Goal: Check status: Check status

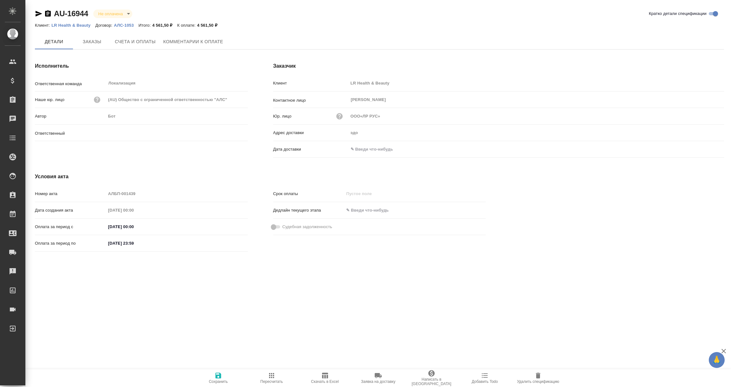
type input "Загородних Виктория"
click at [370, 145] on input "text" at bounding box center [376, 149] width 56 height 9
click at [703, 148] on icon "button" at bounding box center [706, 149] width 6 height 6
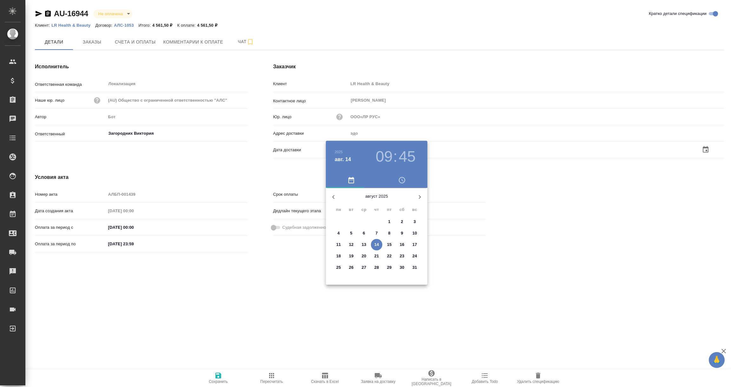
click at [374, 242] on span "14" at bounding box center [376, 244] width 11 height 6
type input "ООО«ЛР РУС»"
type input "14.08.2025 09:45"
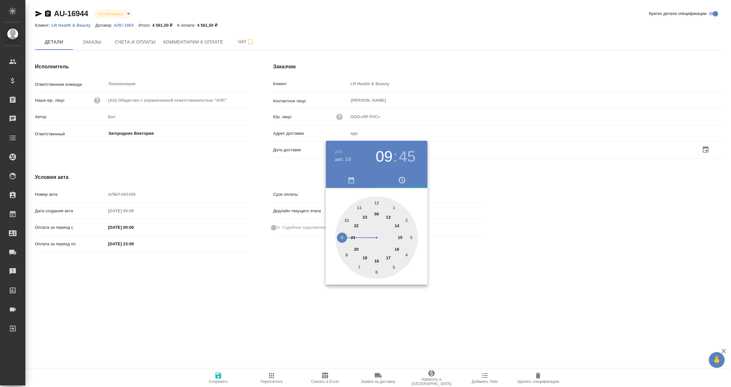
click at [302, 292] on div at bounding box center [365, 193] width 731 height 387
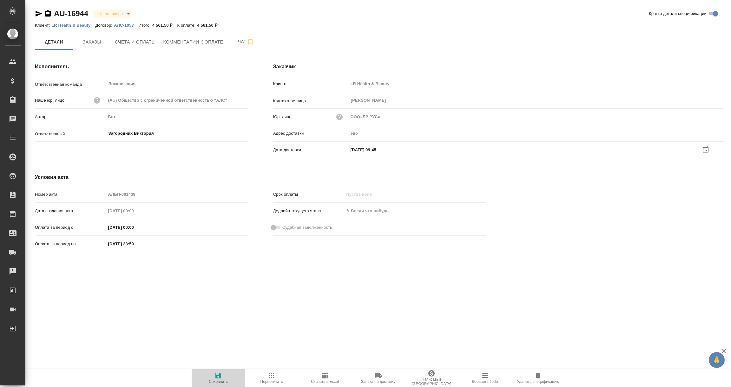
click at [219, 376] on icon "button" at bounding box center [219, 375] width 6 height 6
click at [364, 147] on input "text" at bounding box center [376, 148] width 56 height 9
click at [706, 149] on icon "button" at bounding box center [706, 149] width 6 height 6
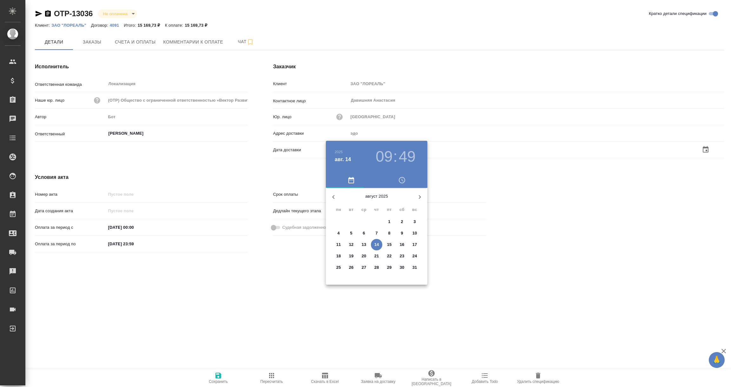
click at [376, 245] on p "14" at bounding box center [377, 244] width 5 height 6
type input "14.08.2025 09:49"
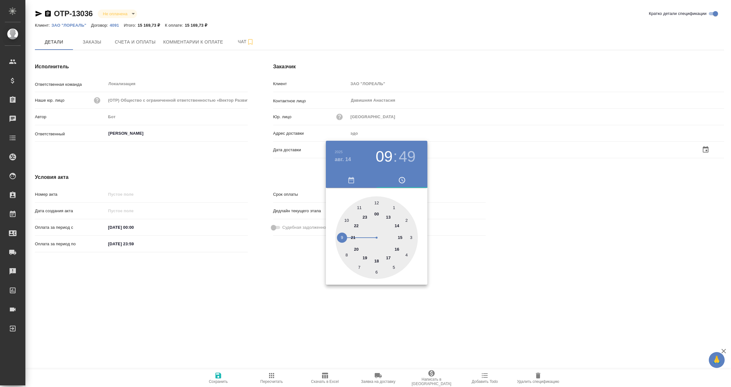
click at [243, 279] on div at bounding box center [365, 193] width 731 height 387
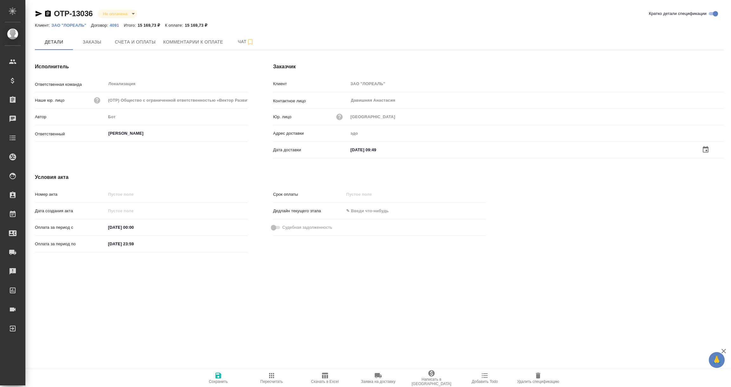
click at [216, 376] on icon "button" at bounding box center [219, 375] width 6 height 6
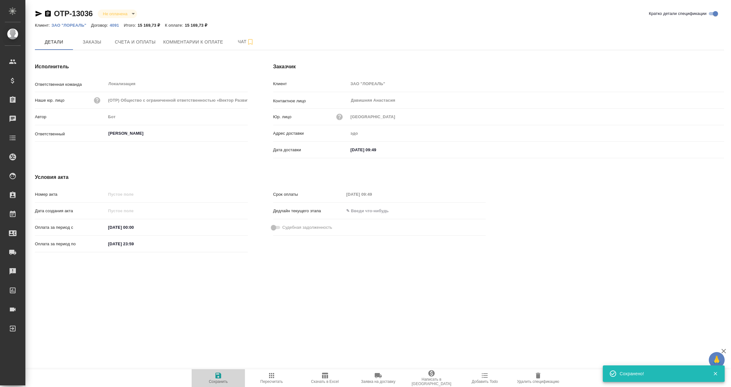
click at [216, 374] on icon "button" at bounding box center [219, 375] width 6 height 6
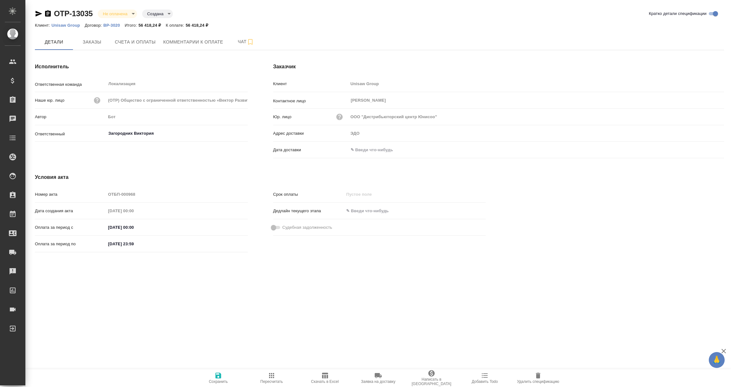
click at [364, 151] on input "text" at bounding box center [376, 149] width 56 height 9
click at [707, 149] on icon "button" at bounding box center [706, 150] width 8 height 8
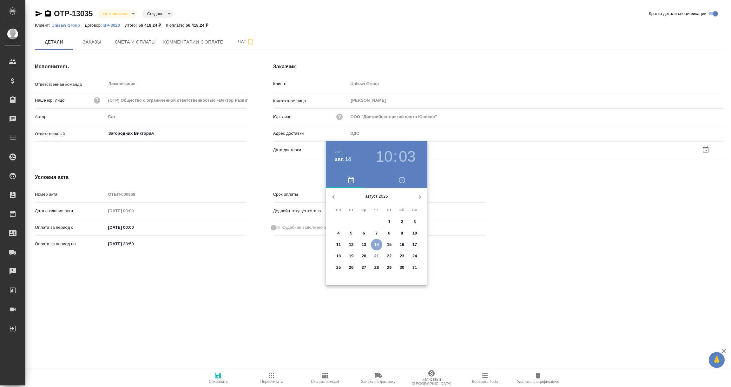
click at [378, 241] on p "14" at bounding box center [377, 244] width 5 height 6
type input "[DATE] 10:03"
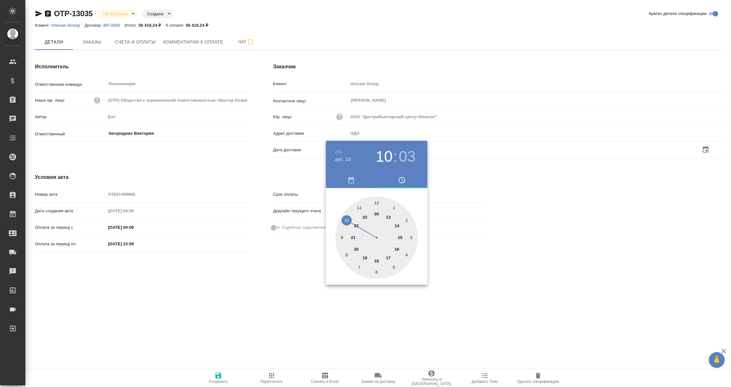
click at [270, 282] on div at bounding box center [365, 193] width 731 height 387
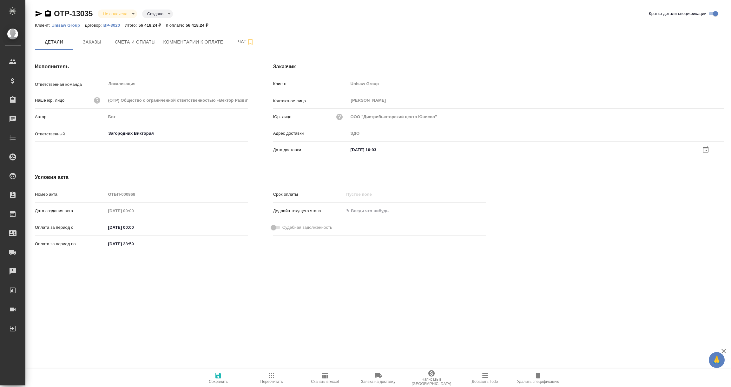
click at [216, 376] on icon "button" at bounding box center [219, 375] width 6 height 6
